Goal: Information Seeking & Learning: Find contact information

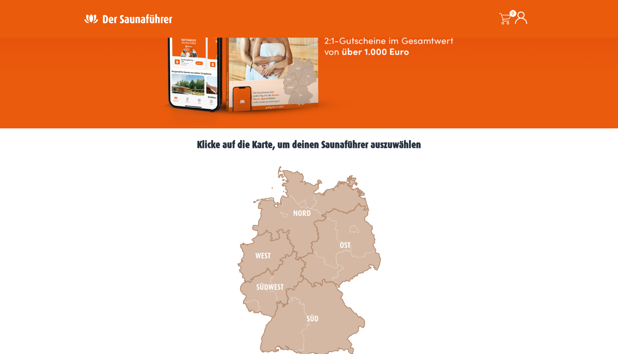
scroll to position [157, 0]
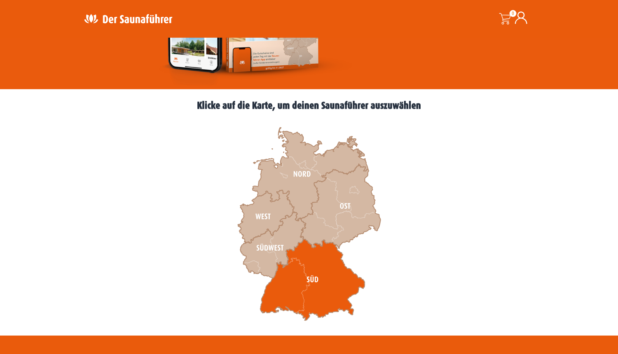
click at [320, 288] on icon at bounding box center [312, 280] width 105 height 82
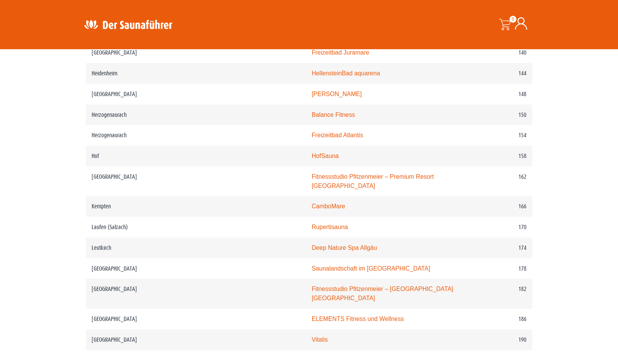
scroll to position [432, 0]
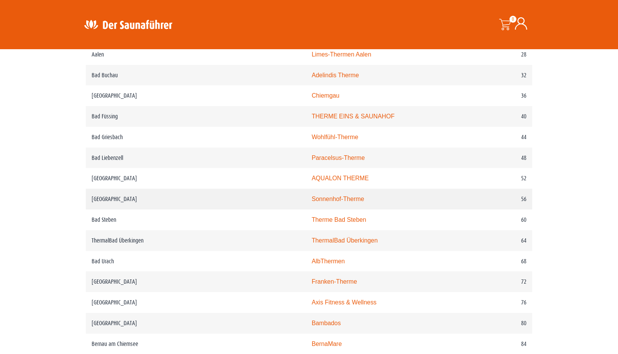
click at [312, 202] on link "Sonnenhof-Therme" at bounding box center [338, 199] width 52 height 7
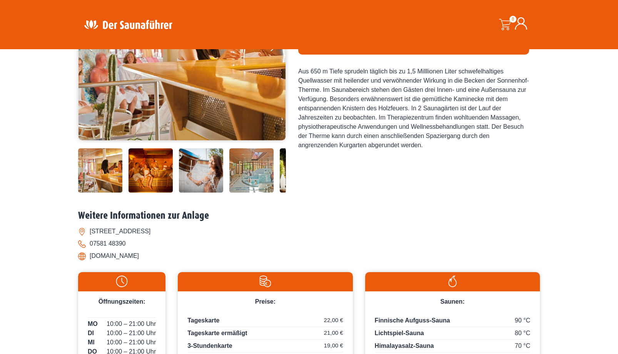
scroll to position [235, 0]
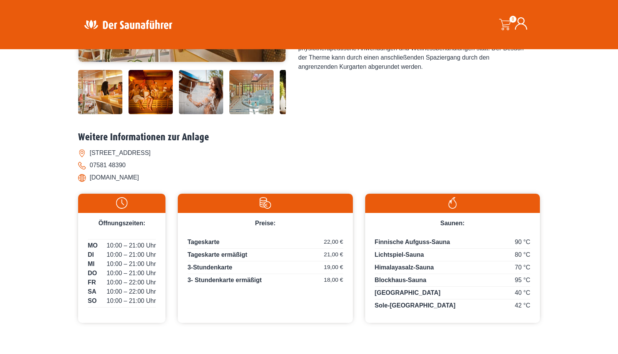
click at [138, 175] on li "[DOMAIN_NAME]" at bounding box center [309, 178] width 462 height 12
drag, startPoint x: 167, startPoint y: 177, endPoint x: 89, endPoint y: 180, distance: 77.8
click at [89, 180] on li "[DOMAIN_NAME]" at bounding box center [309, 178] width 462 height 12
copy li "[DOMAIN_NAME]"
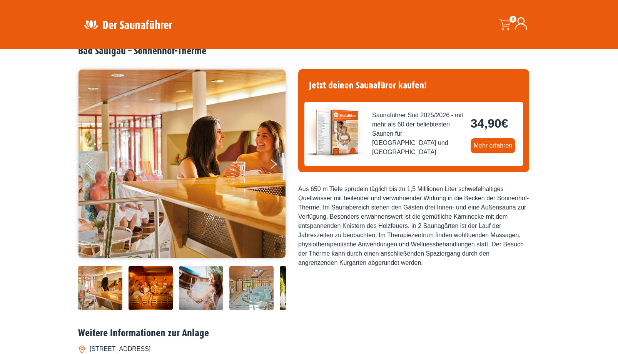
scroll to position [0, 0]
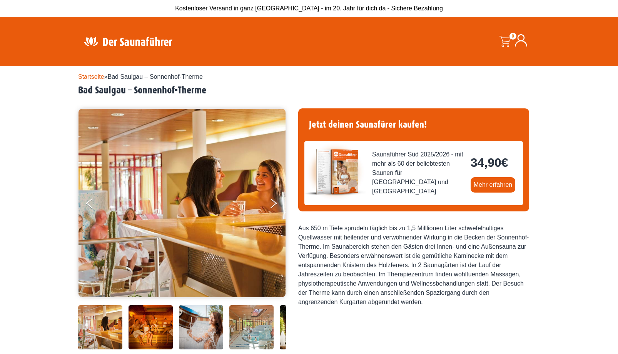
click at [92, 79] on link "Startseite" at bounding box center [91, 76] width 26 height 7
click at [89, 75] on link "Startseite" at bounding box center [91, 76] width 26 height 7
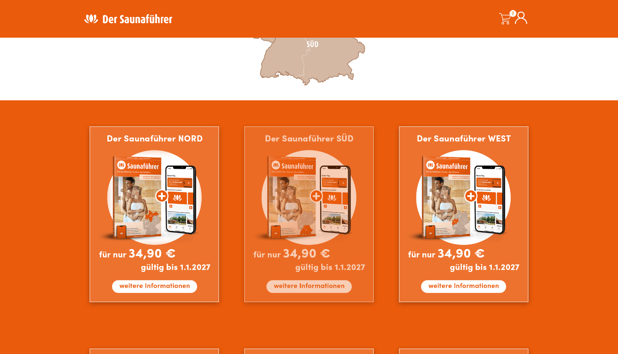
scroll to position [314, 0]
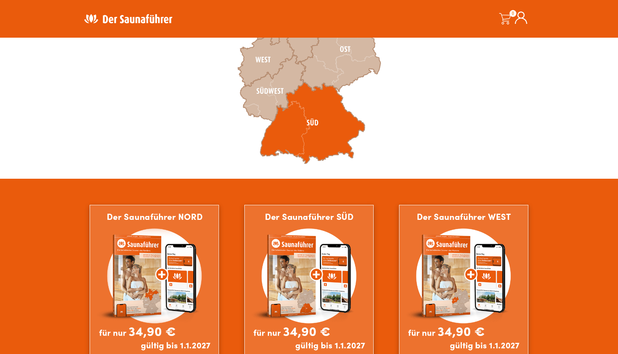
click at [311, 110] on icon at bounding box center [312, 123] width 105 height 82
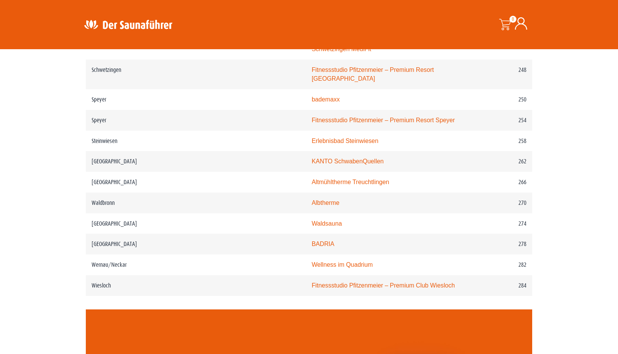
scroll to position [2032, 0]
